Goal: Find specific page/section: Find specific page/section

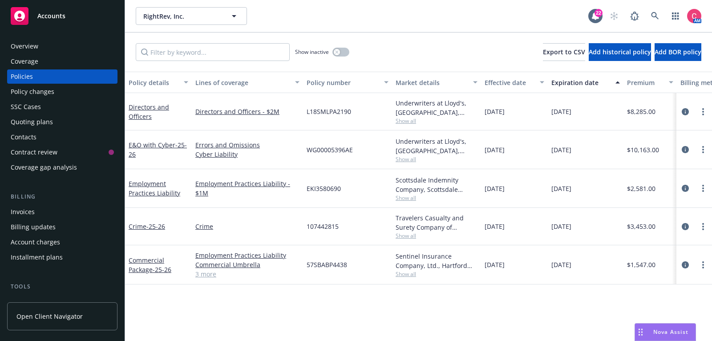
click at [104, 17] on div "Accounts" at bounding box center [62, 16] width 103 height 18
